Goal: Task Accomplishment & Management: Manage account settings

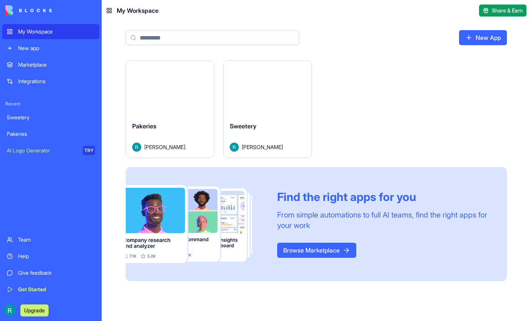
click at [296, 96] on button "Launch" at bounding box center [267, 88] width 56 height 15
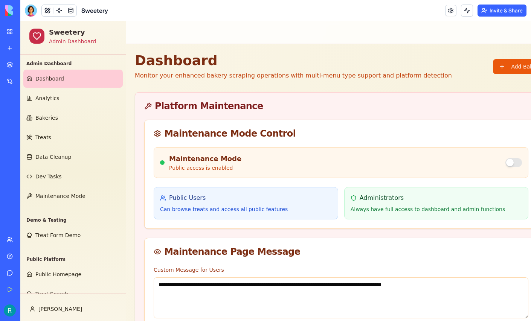
scroll to position [53, 0]
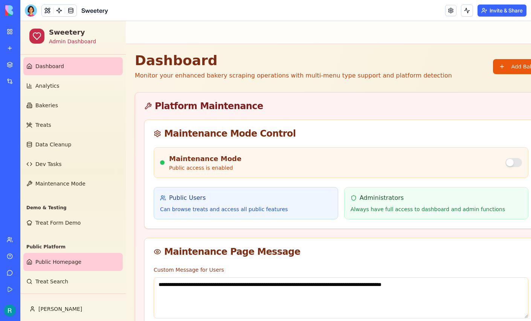
click at [66, 258] on span "Public Homepage" at bounding box center [58, 262] width 46 height 8
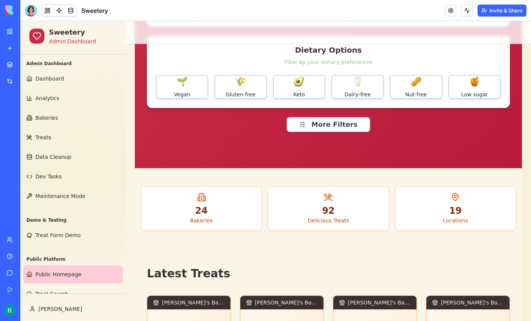
scroll to position [164, 0]
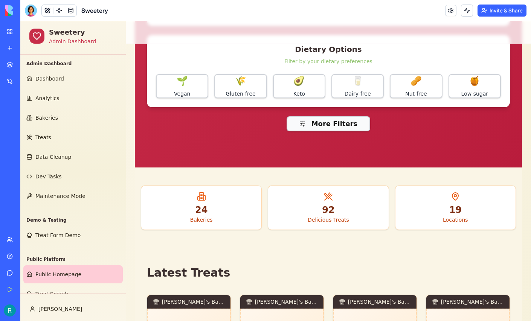
click at [338, 131] on button "More Filters" at bounding box center [329, 123] width 84 height 15
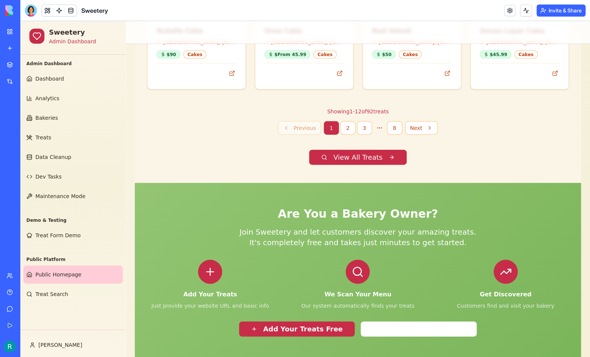
scroll to position [1054, 0]
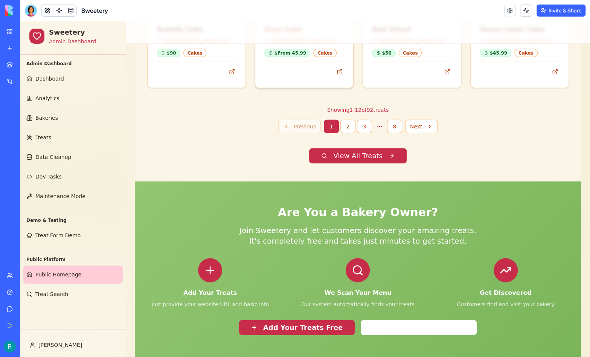
click at [290, 35] on div "Oreo Cake" at bounding box center [304, 29] width 80 height 11
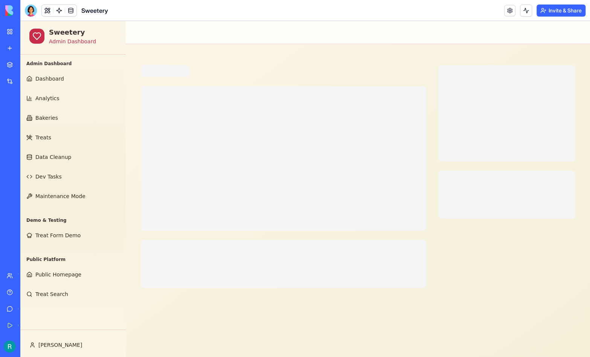
scroll to position [0, 0]
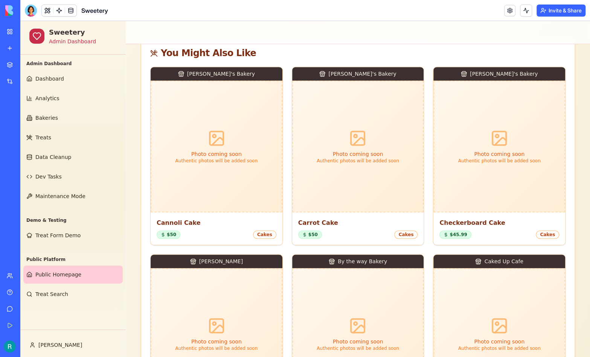
scroll to position [18, 0]
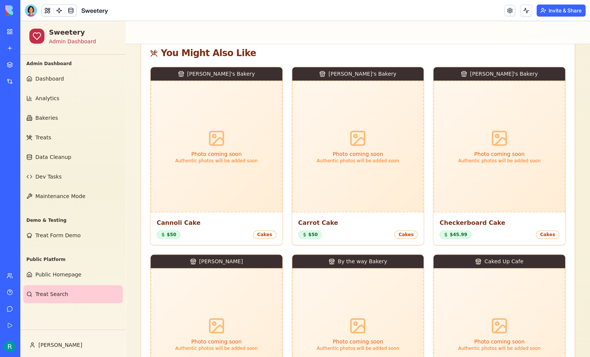
click at [56, 298] on span "Treat Search" at bounding box center [51, 294] width 33 height 8
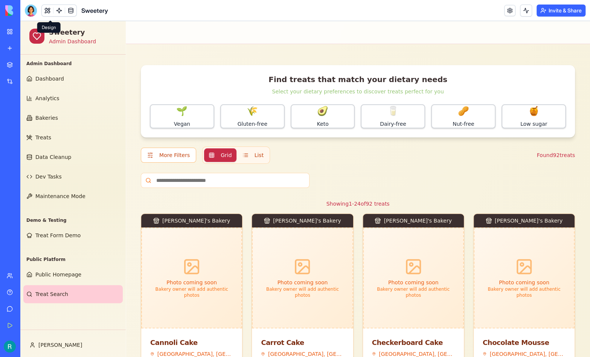
click at [53, 9] on button at bounding box center [47, 10] width 11 height 11
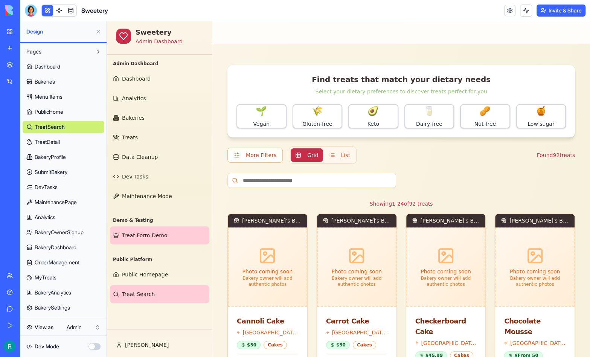
click at [172, 244] on link "Treat Form Demo" at bounding box center [159, 235] width 99 height 18
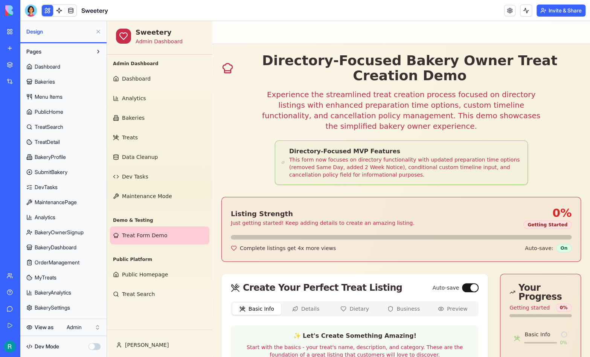
click at [97, 38] on button at bounding box center [98, 32] width 12 height 12
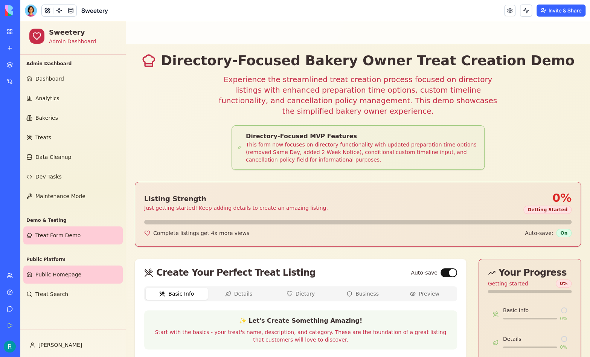
click at [47, 284] on link "Public Homepage" at bounding box center [72, 274] width 99 height 18
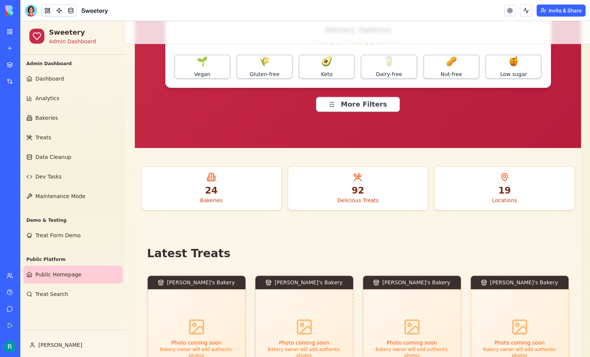
scroll to position [186, 0]
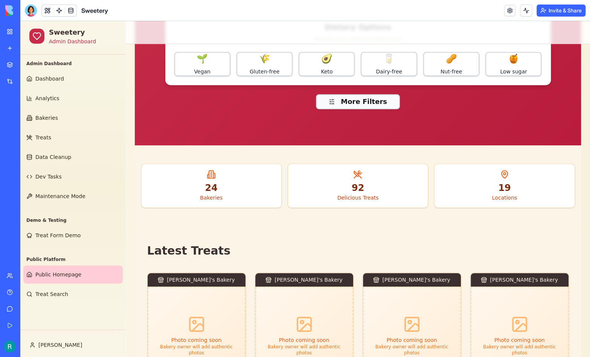
click at [357, 109] on button "More Filters" at bounding box center [358, 101] width 84 height 15
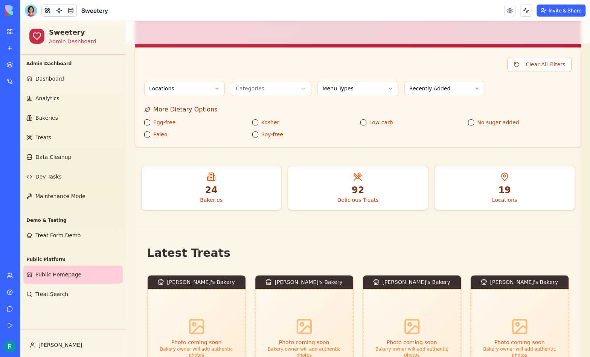
scroll to position [287, 0]
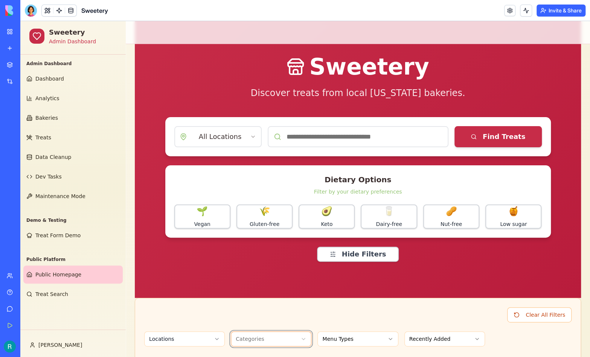
scroll to position [0, 0]
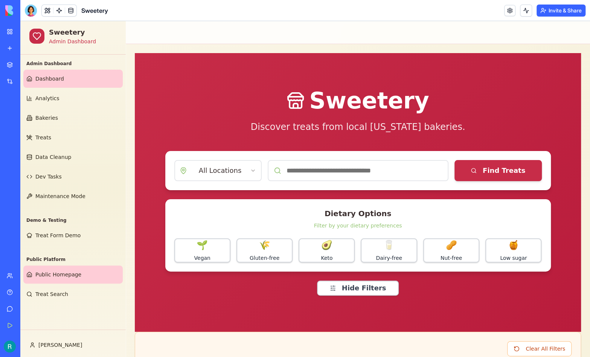
click at [41, 82] on span "Dashboard" at bounding box center [49, 79] width 29 height 8
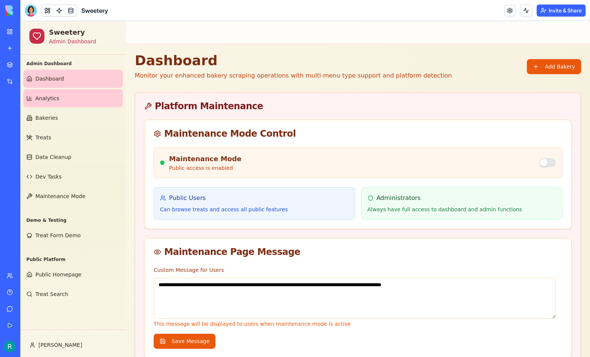
click at [36, 107] on link "Analytics" at bounding box center [72, 98] width 99 height 18
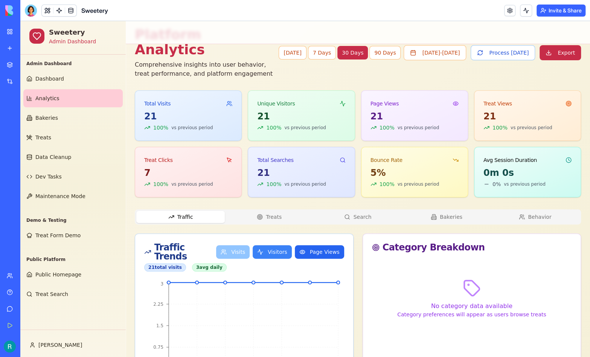
scroll to position [122, 0]
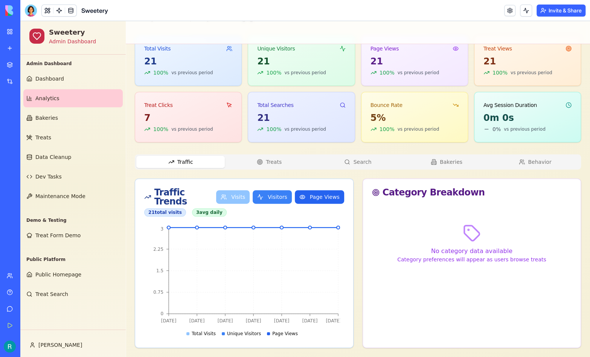
drag, startPoint x: 267, startPoint y: 188, endPoint x: 267, endPoint y: 192, distance: 3.8
click at [267, 192] on div "Traffic Trends Visits Visitors Page Views" at bounding box center [244, 197] width 200 height 18
click at [267, 192] on button "Visitors" at bounding box center [272, 197] width 39 height 14
click at [329, 207] on div "Traffic Trends Visits Visitors Page Views 21 total visits 3 avg daily" at bounding box center [244, 202] width 218 height 47
drag, startPoint x: 329, startPoint y: 207, endPoint x: 325, endPoint y: 201, distance: 7.8
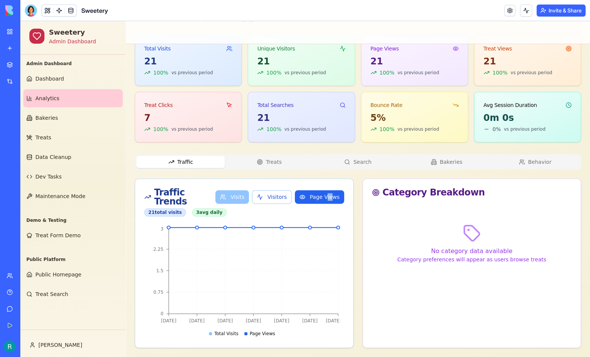
click at [325, 201] on div "Traffic Trends Visits Visitors Page Views 21 total visits 3 avg daily" at bounding box center [244, 202] width 218 height 47
click at [325, 201] on button "Page Views" at bounding box center [319, 197] width 49 height 14
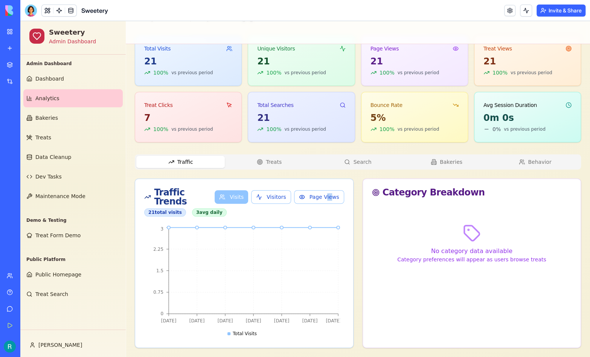
click at [297, 184] on div "Traffic Trends Visits Visitors Page Views 21 total visits 3 avg daily" at bounding box center [244, 202] width 218 height 47
click at [277, 191] on div "Platform Analytics Comprehensive insights into user behavior, treat performance…" at bounding box center [358, 160] width 446 height 376
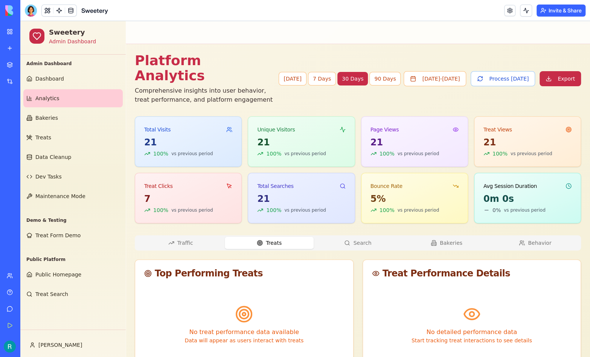
scroll to position [80, 0]
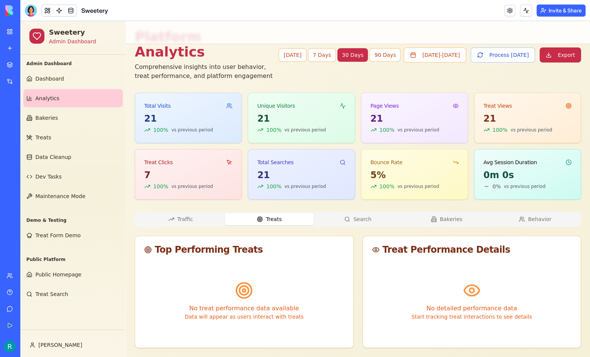
click at [363, 213] on button "Search" at bounding box center [358, 219] width 88 height 12
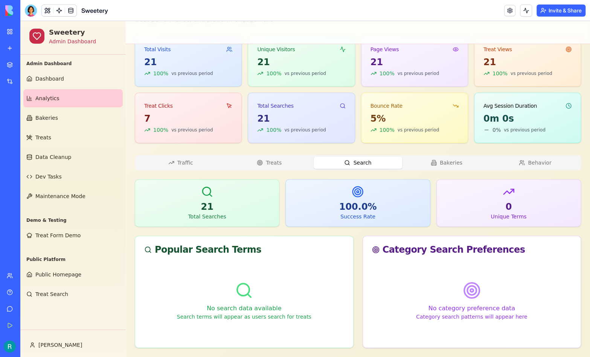
scroll to position [143, 0]
click at [458, 157] on button "Bakeries" at bounding box center [446, 163] width 88 height 12
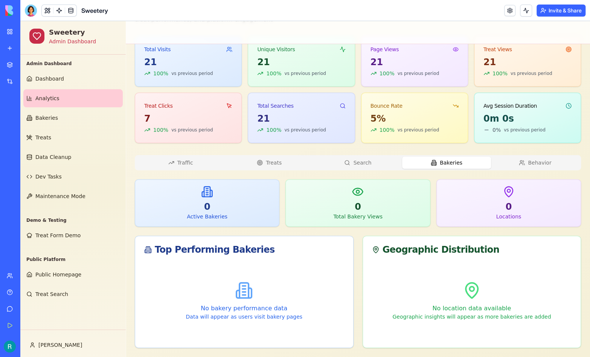
click at [531, 157] on button "Behavior" at bounding box center [535, 163] width 88 height 12
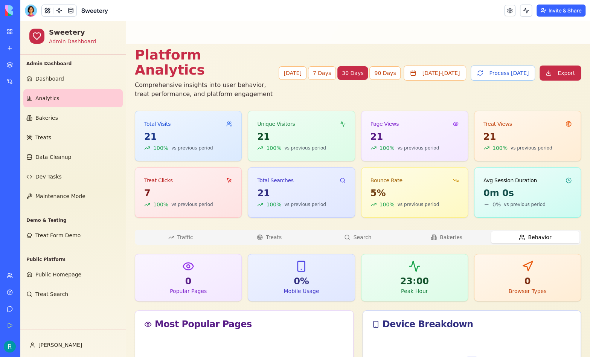
scroll to position [4, 0]
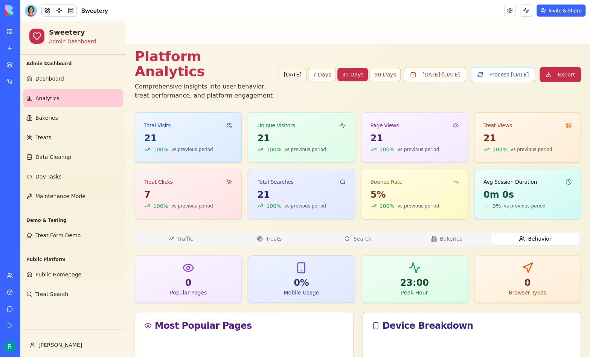
click at [279, 81] on button "Today" at bounding box center [292, 75] width 27 height 14
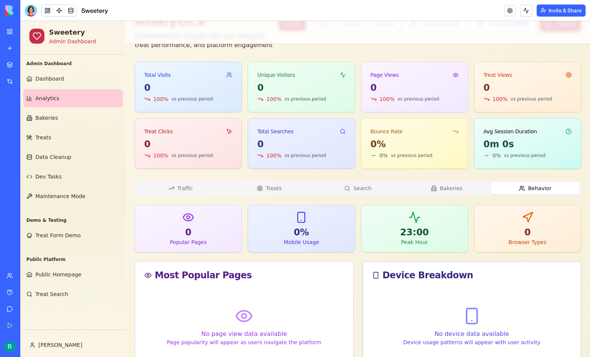
scroll to position [56, 0]
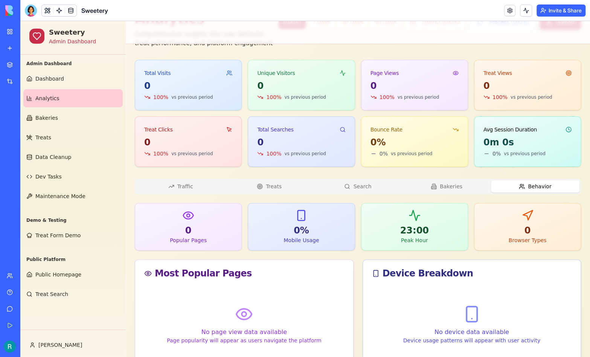
click at [194, 192] on button "Traffic" at bounding box center [180, 186] width 88 height 12
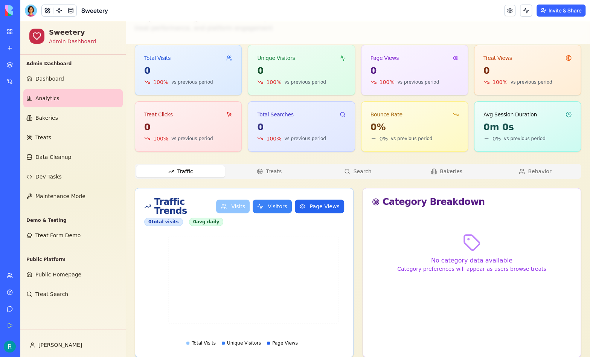
scroll to position [0, 0]
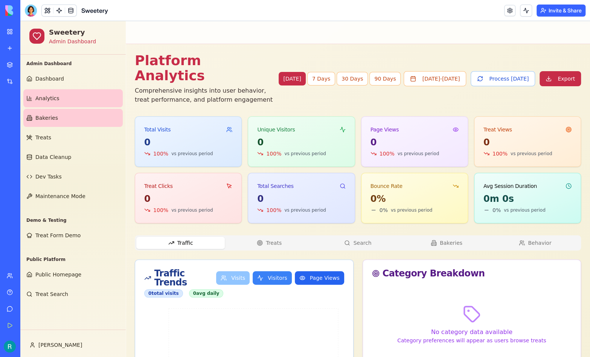
click at [65, 125] on link "Bakeries" at bounding box center [72, 118] width 99 height 18
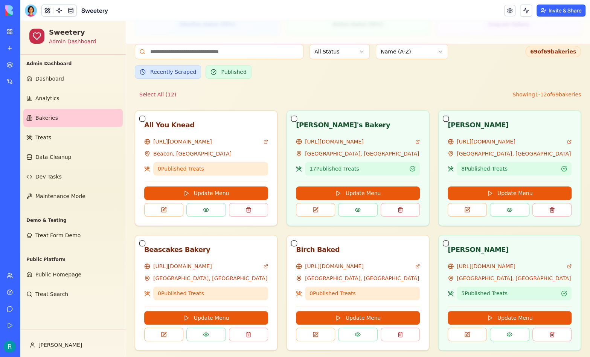
scroll to position [184, 0]
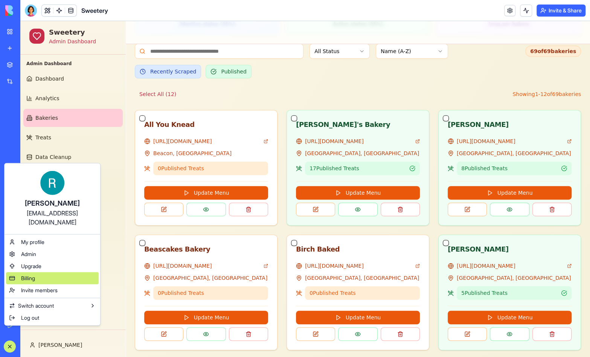
click at [54, 284] on div "Billing" at bounding box center [52, 278] width 93 height 12
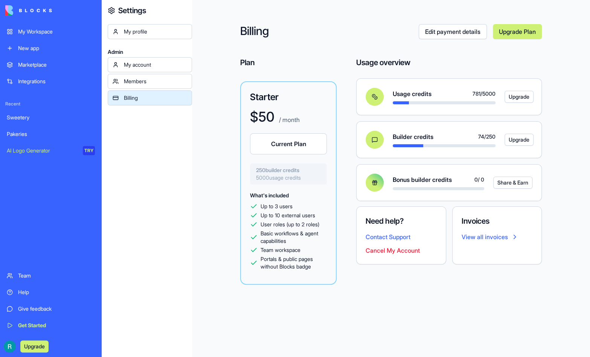
click at [34, 121] on div "Sweetery" at bounding box center [51, 118] width 88 height 8
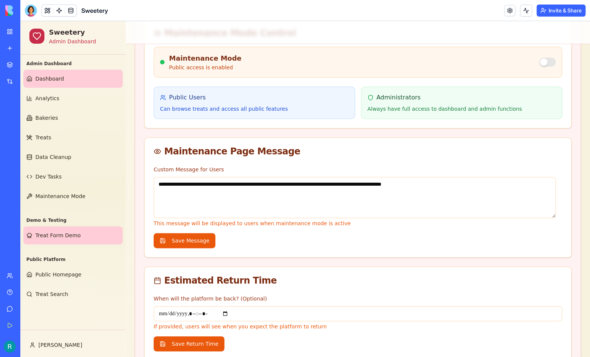
scroll to position [18, 0]
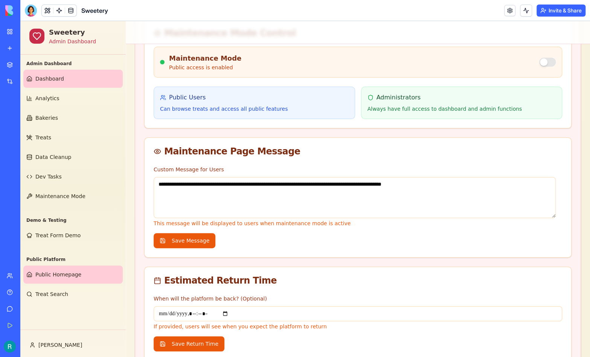
click at [72, 278] on span "Public Homepage" at bounding box center [58, 275] width 46 height 8
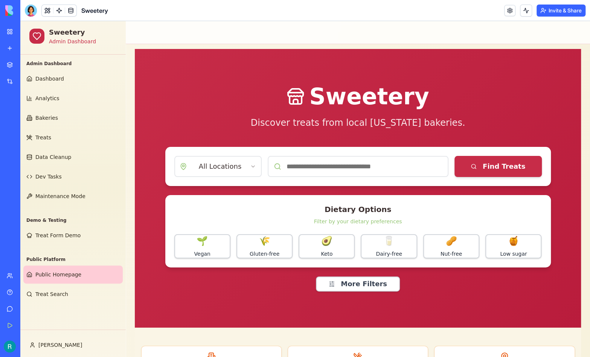
scroll to position [2, 0]
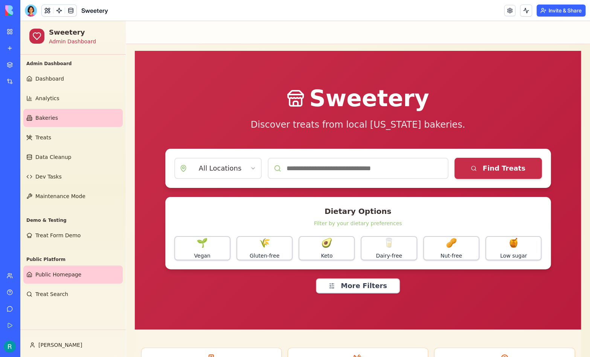
click at [79, 127] on link "Bakeries" at bounding box center [72, 118] width 99 height 18
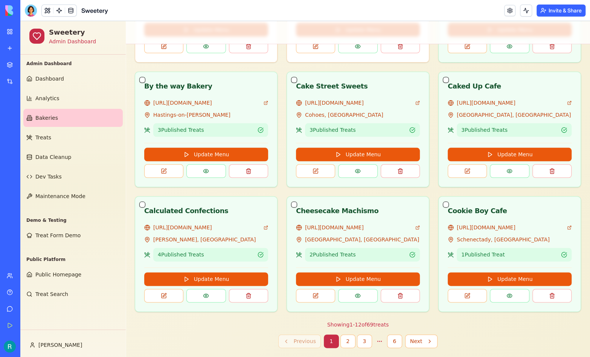
scroll to position [572, 0]
click at [366, 321] on button "3" at bounding box center [364, 341] width 15 height 14
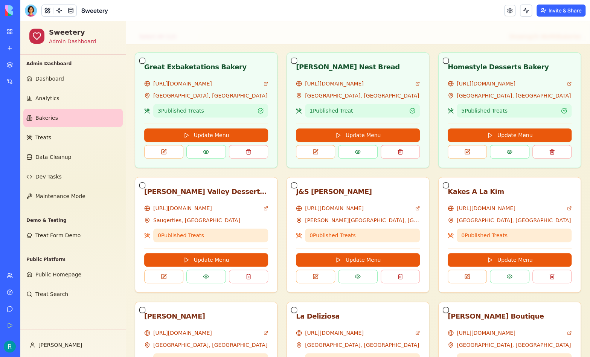
scroll to position [240, 0]
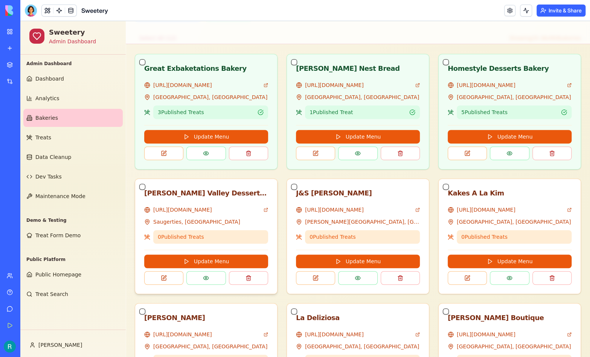
click at [142, 190] on button "button" at bounding box center [142, 187] width 6 height 6
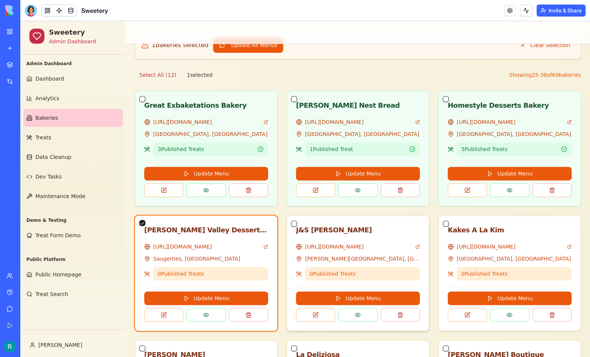
click at [294, 227] on button "button" at bounding box center [294, 224] width 6 height 6
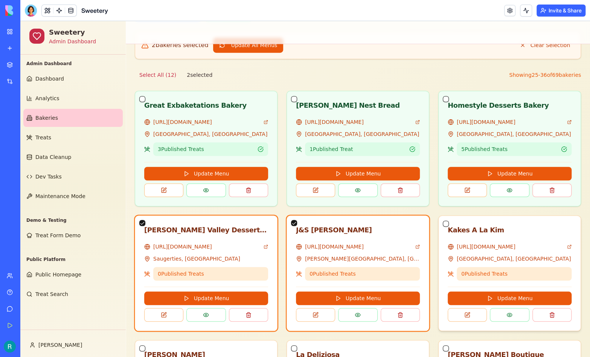
click at [449, 229] on div at bounding box center [446, 224] width 6 height 9
click at [447, 227] on button "button" at bounding box center [446, 224] width 6 height 6
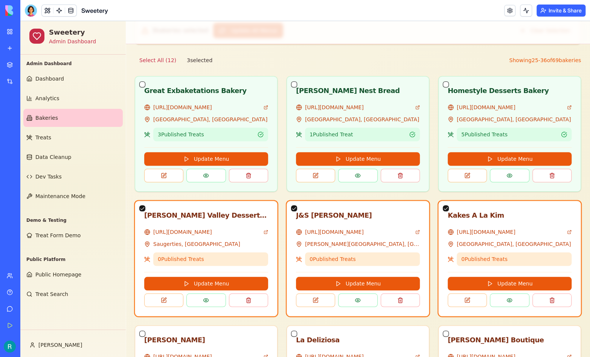
scroll to position [256, 0]
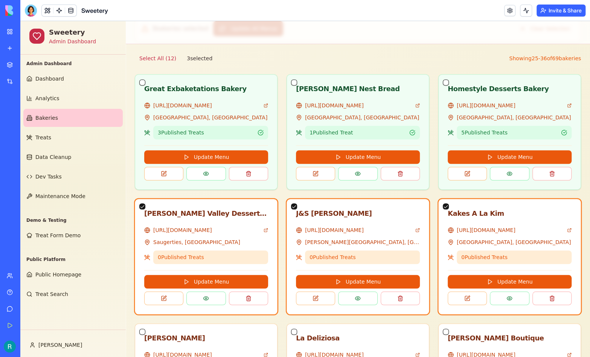
click at [253, 36] on button "Update All Menus" at bounding box center [248, 28] width 70 height 15
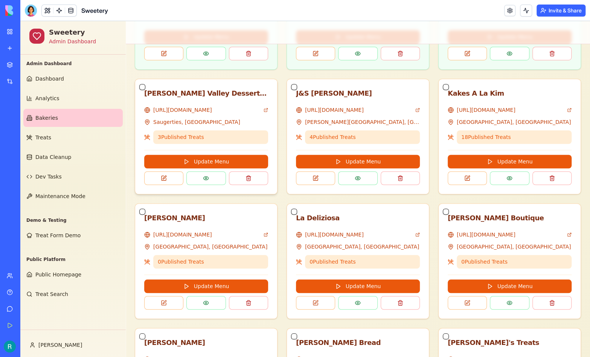
scroll to position [340, 0]
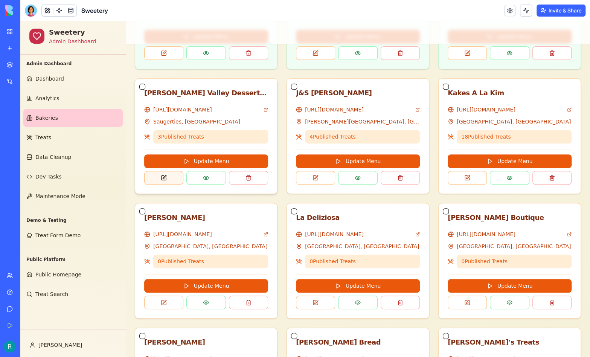
click at [171, 184] on button at bounding box center [163, 178] width 39 height 14
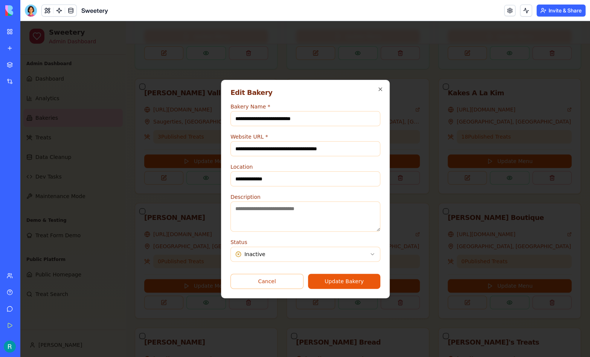
click at [269, 257] on body "Sweetery Admin Dashboard Admin Dashboard Dashboard Analytics Bakeries Treats Da…" at bounding box center [305, 84] width 570 height 807
click at [327, 286] on button "Update Bakery" at bounding box center [344, 281] width 72 height 15
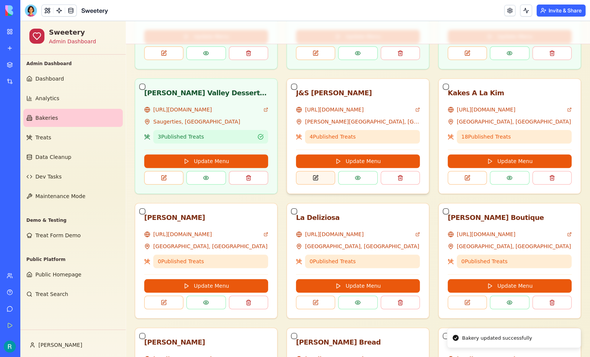
click at [321, 184] on button at bounding box center [315, 178] width 39 height 14
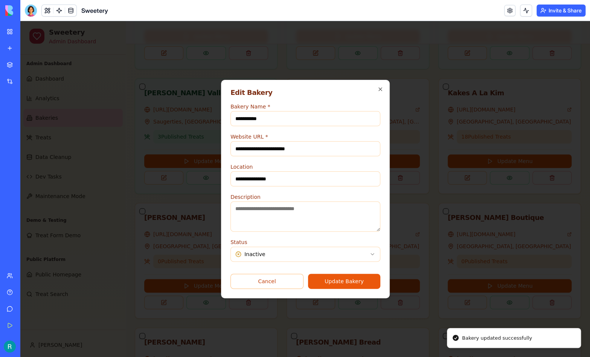
click at [312, 256] on body "Sweetery Admin Dashboard Admin Dashboard Dashboard Analytics Bakeries Treats Da…" at bounding box center [305, 84] width 570 height 807
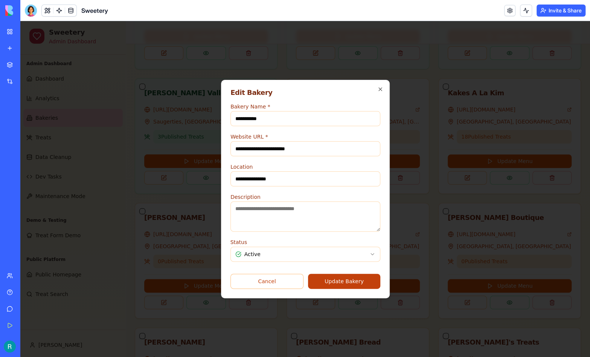
click at [344, 287] on button "Update Bakery" at bounding box center [344, 281] width 72 height 15
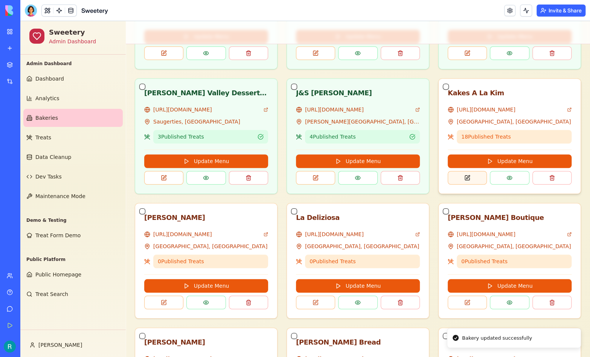
click at [473, 184] on button at bounding box center [467, 178] width 39 height 14
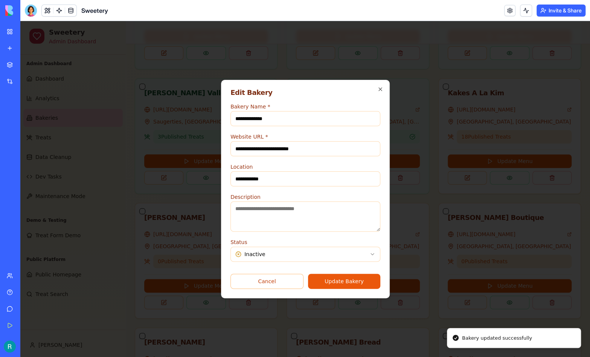
click at [327, 261] on body "Sweetery Admin Dashboard Admin Dashboard Dashboard Analytics Bakeries Treats Da…" at bounding box center [305, 84] width 570 height 807
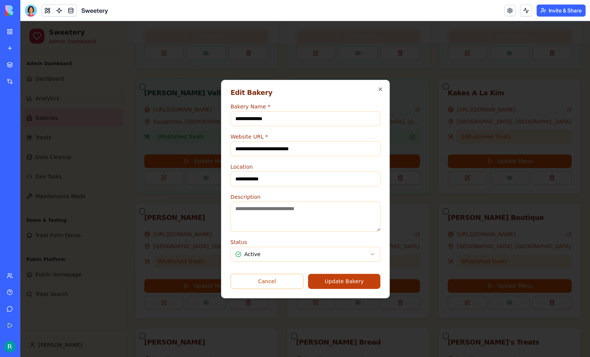
click at [354, 289] on button "Update Bakery" at bounding box center [344, 281] width 72 height 15
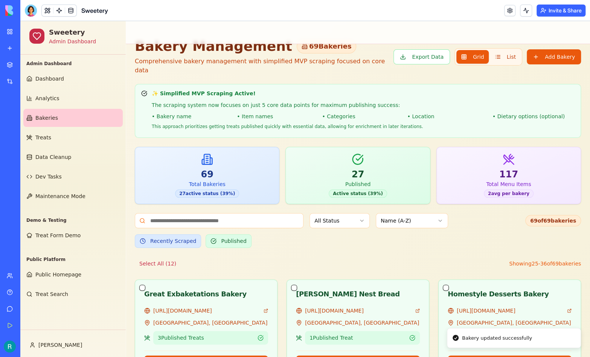
scroll to position [0, 0]
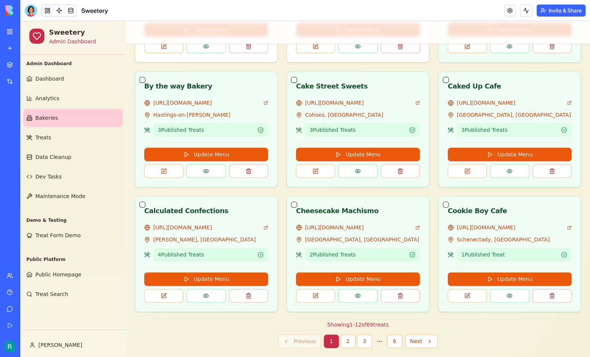
scroll to position [572, 0]
click at [367, 337] on button "3" at bounding box center [364, 341] width 15 height 14
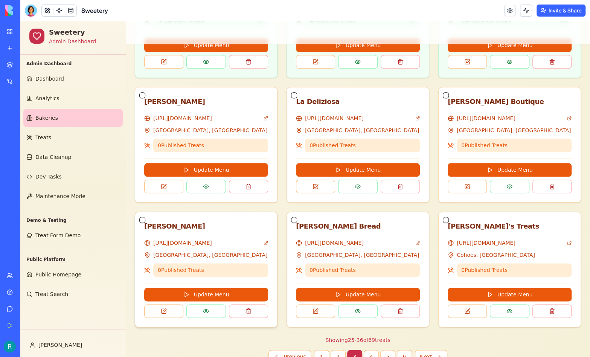
scroll to position [459, 0]
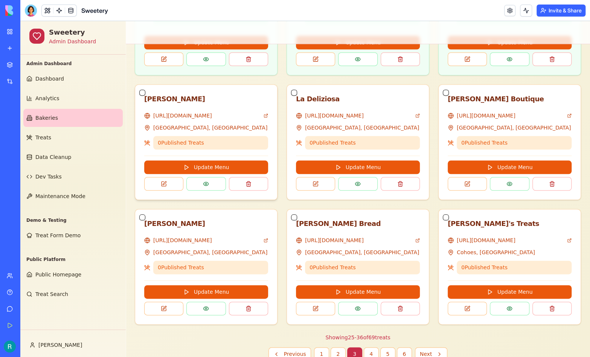
click at [144, 96] on button "button" at bounding box center [142, 93] width 6 height 6
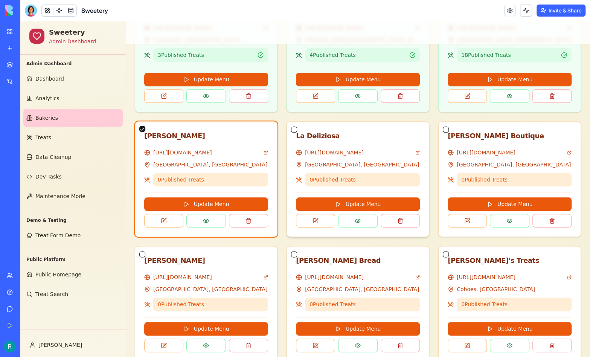
click at [295, 133] on button "button" at bounding box center [294, 130] width 6 height 6
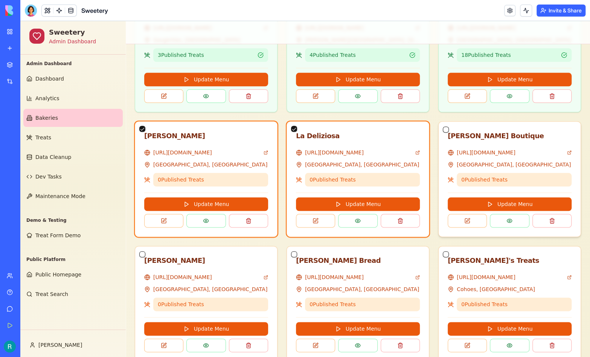
click at [449, 133] on button "button" at bounding box center [446, 130] width 6 height 6
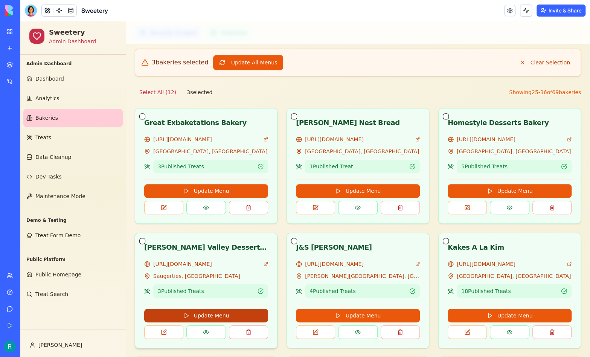
scroll to position [215, 0]
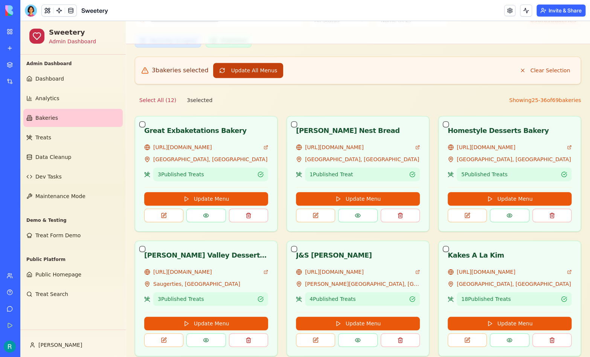
click at [253, 78] on button "Update All Menus" at bounding box center [248, 70] width 70 height 15
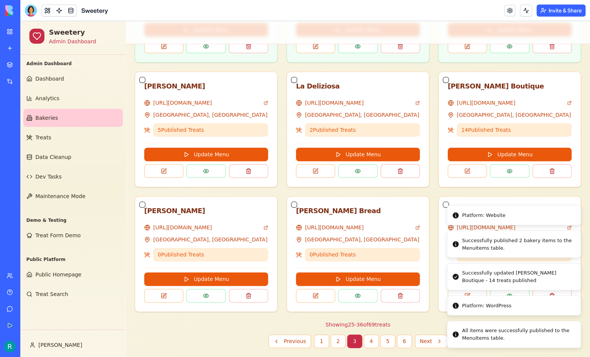
scroll to position [505, 0]
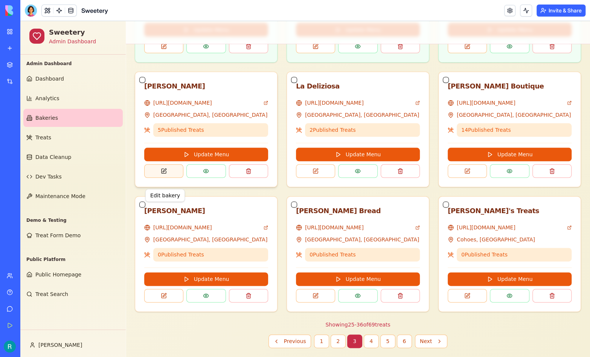
click at [159, 178] on button at bounding box center [163, 171] width 39 height 14
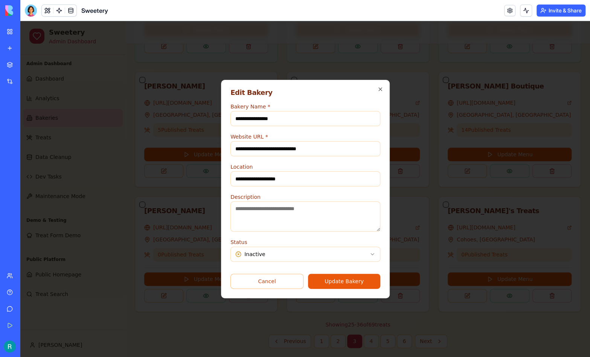
click at [335, 289] on button "Update Bakery" at bounding box center [344, 281] width 72 height 15
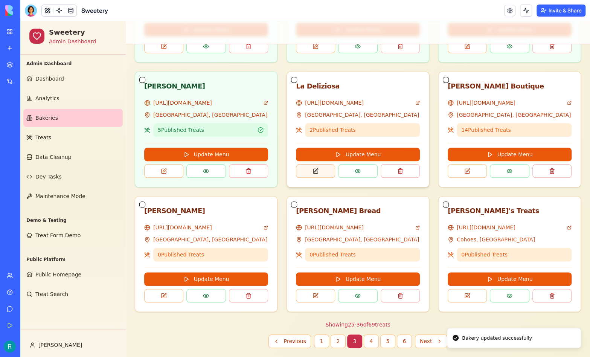
click at [317, 178] on button at bounding box center [315, 171] width 39 height 14
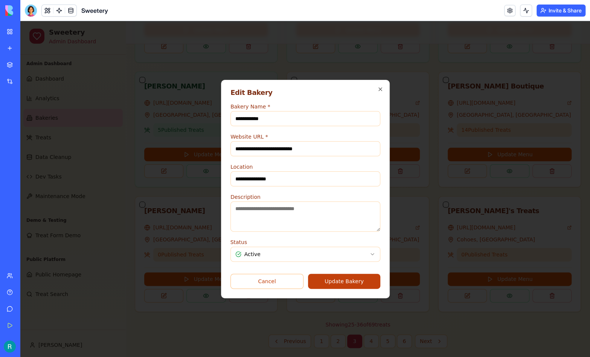
click at [361, 287] on button "Update Bakery" at bounding box center [344, 281] width 72 height 15
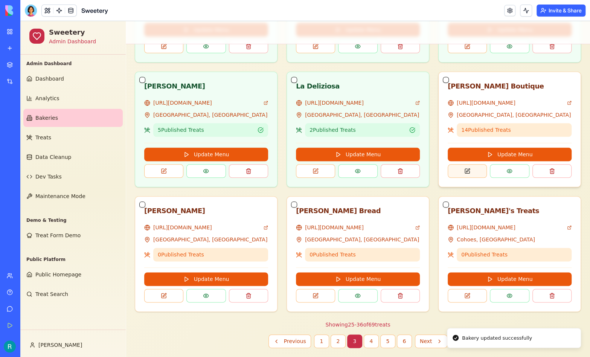
click at [469, 178] on button at bounding box center [467, 171] width 39 height 14
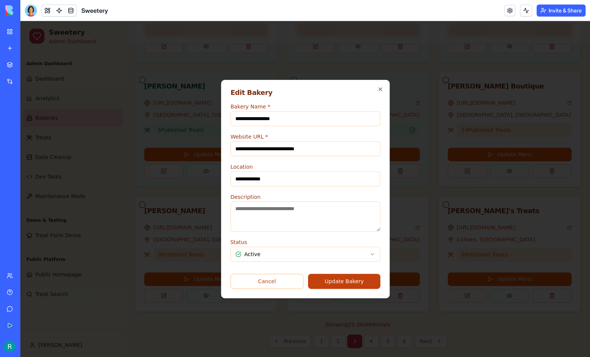
click at [352, 287] on button "Update Bakery" at bounding box center [344, 281] width 72 height 15
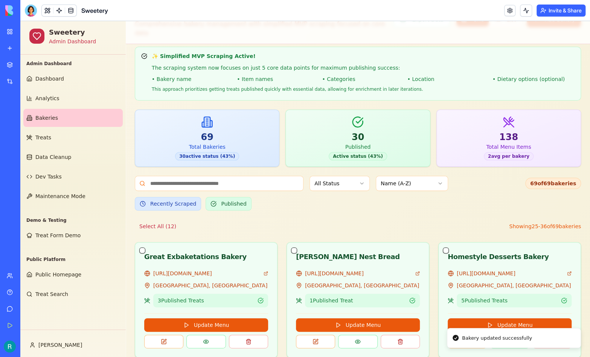
scroll to position [0, 0]
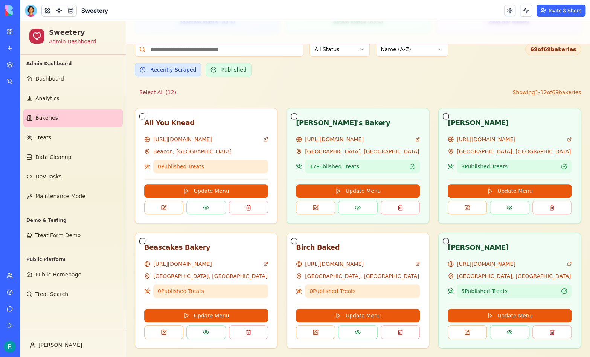
scroll to position [186, 0]
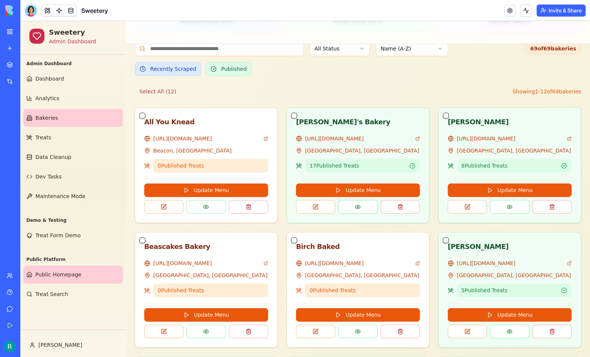
click at [57, 278] on span "Public Homepage" at bounding box center [58, 275] width 46 height 8
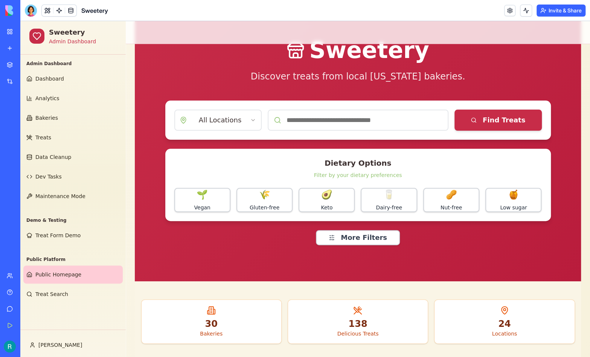
scroll to position [55, 0]
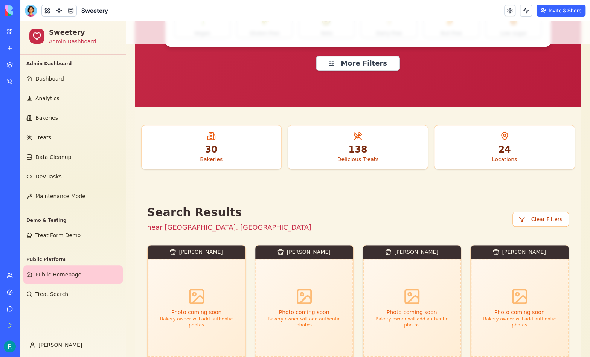
scroll to position [226, 0]
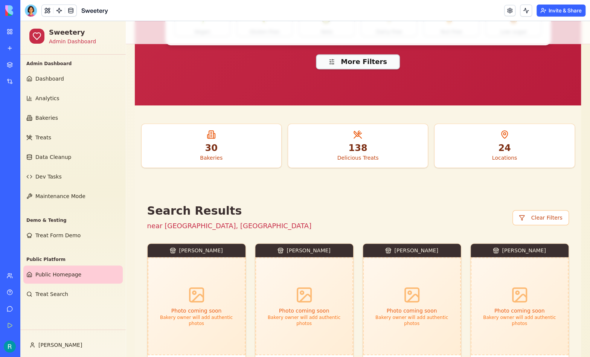
click at [380, 69] on button "More Filters" at bounding box center [358, 61] width 84 height 15
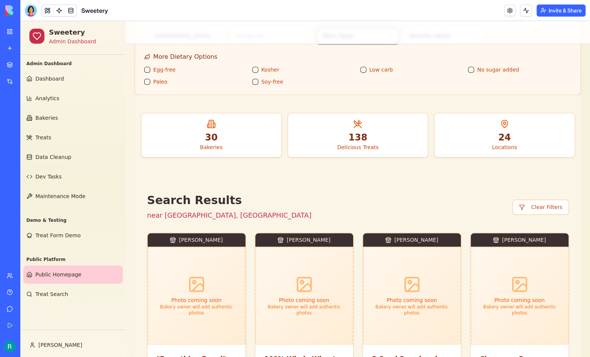
scroll to position [333, 0]
